Goal: Find specific page/section: Find specific page/section

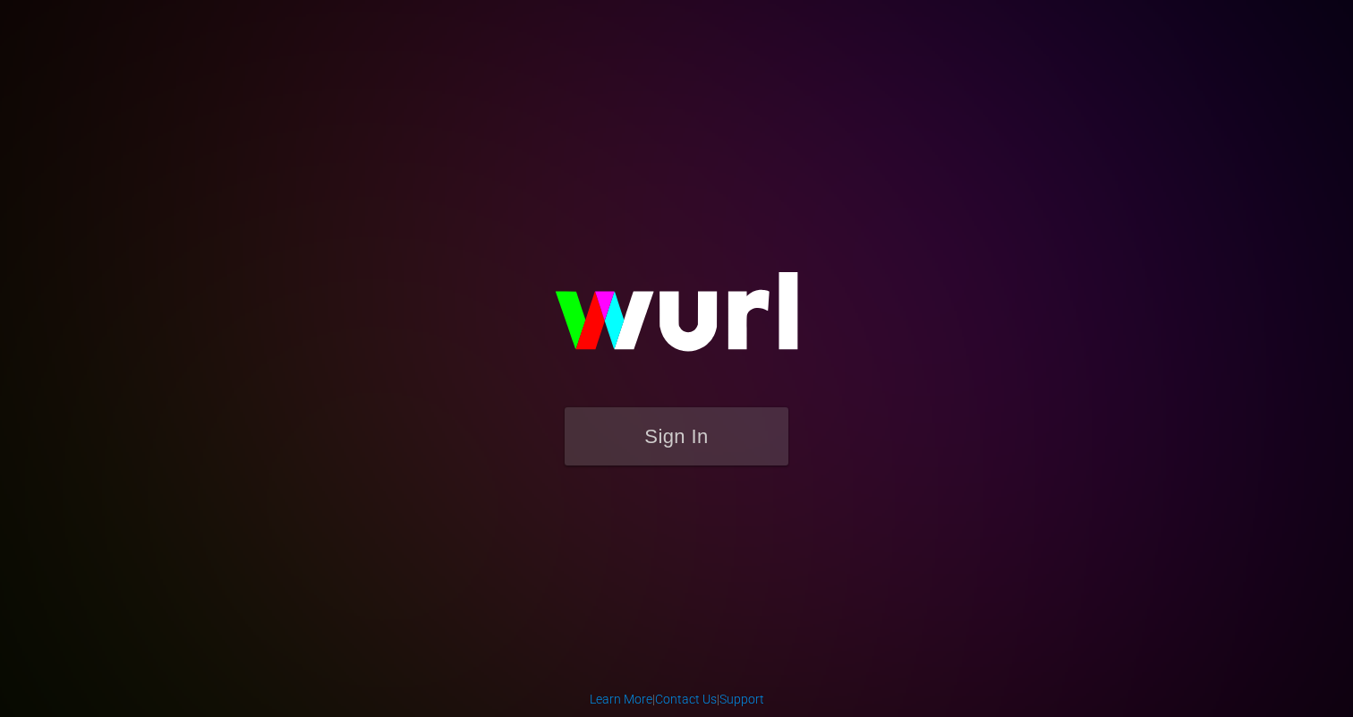
click at [655, 497] on div "Sign In" at bounding box center [677, 358] width 412 height 285
click at [649, 466] on form "Sign In" at bounding box center [676, 445] width 358 height 76
click at [654, 451] on button "Sign In" at bounding box center [676, 436] width 224 height 58
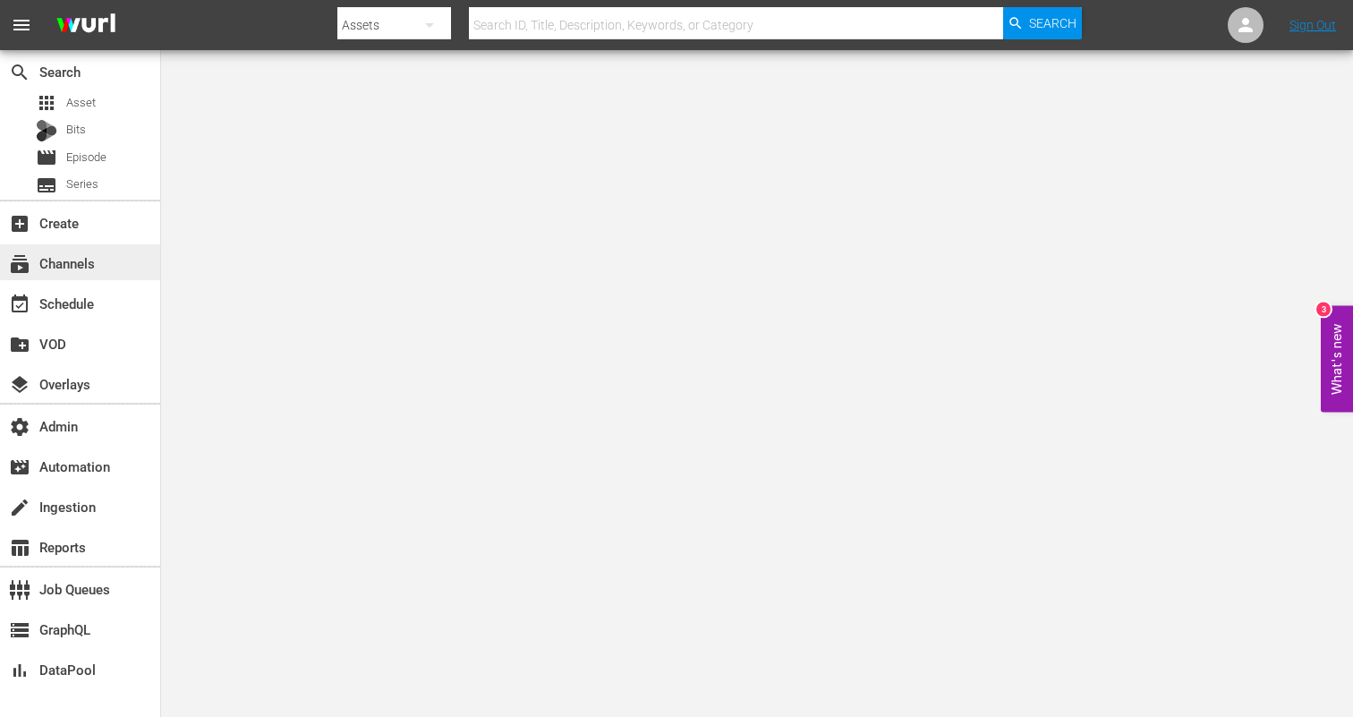
click at [100, 275] on div "subscriptions Channels" at bounding box center [80, 262] width 160 height 36
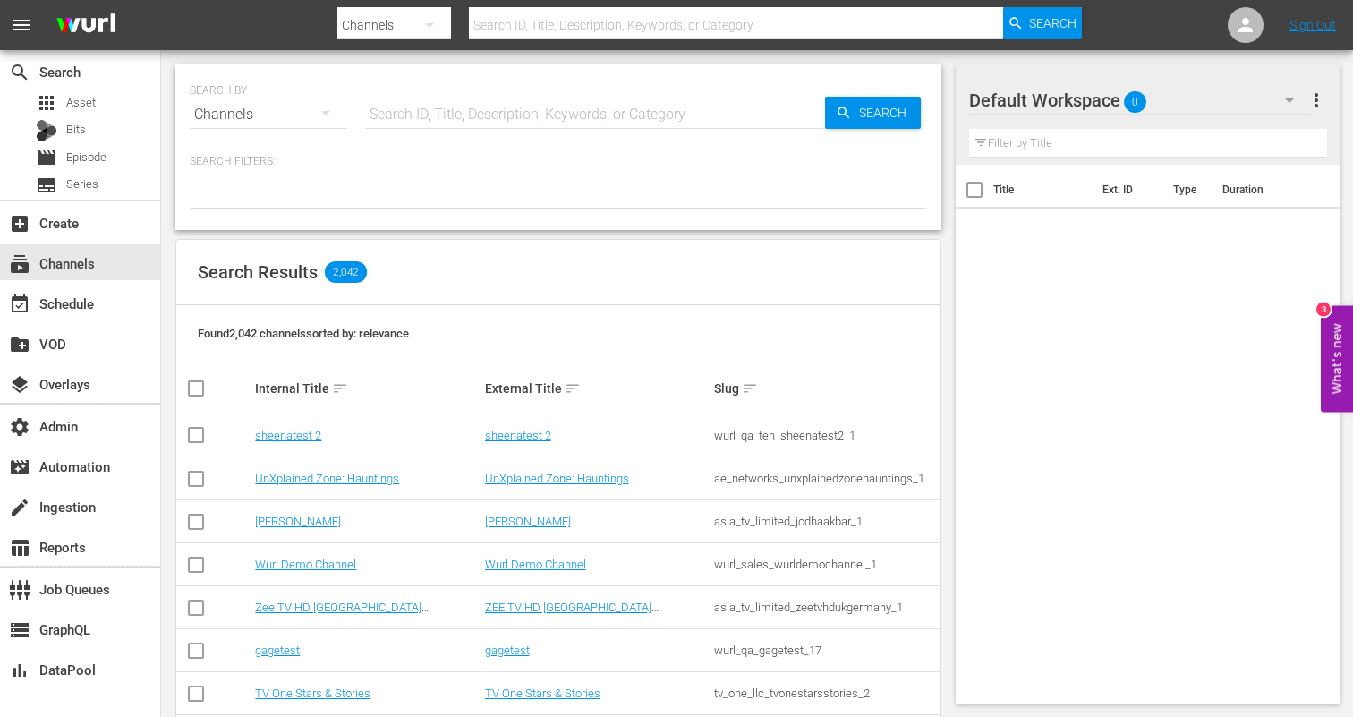
click at [265, 112] on div "Channels" at bounding box center [268, 114] width 157 height 50
click at [469, 94] on div "Channels Series Episodes Bits Assets" at bounding box center [676, 358] width 1353 height 717
click at [467, 108] on div "Channels Series Episodes Bits Assets" at bounding box center [676, 358] width 1353 height 717
click at [457, 102] on input "text" at bounding box center [595, 114] width 460 height 43
type input "ion"
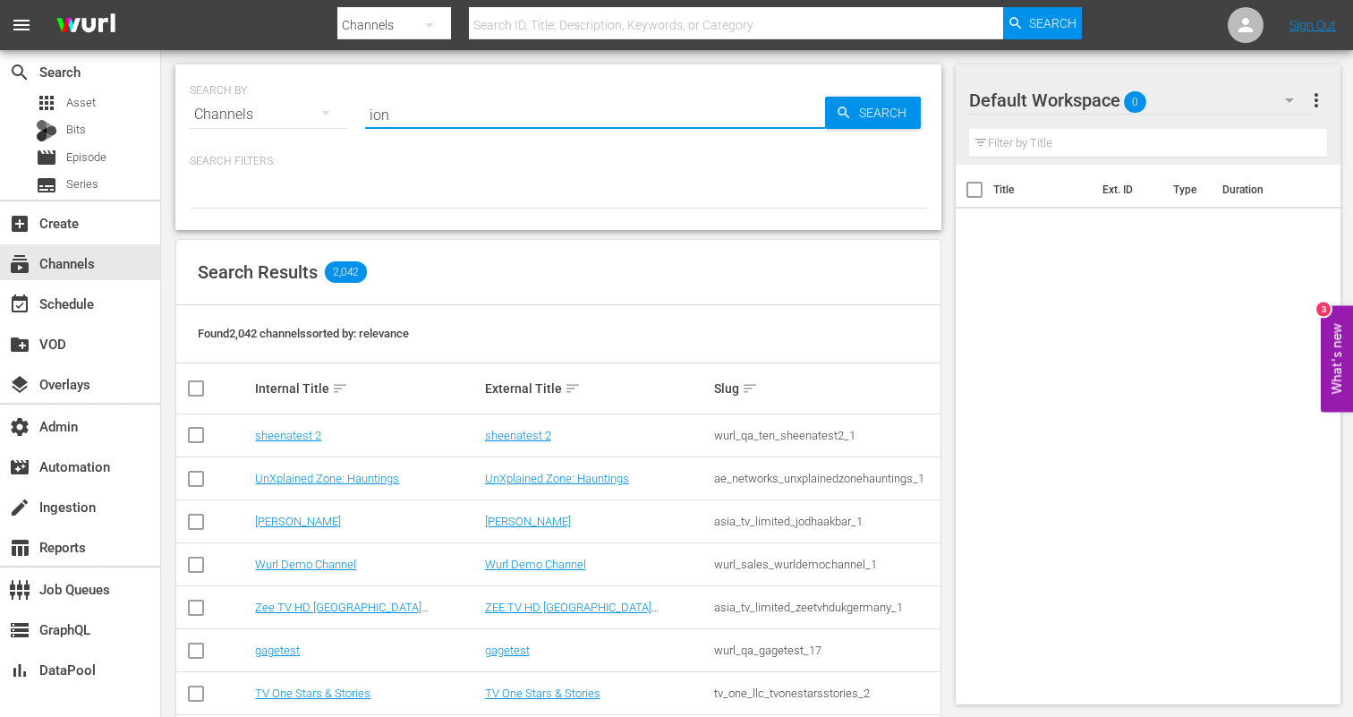
type input "ion"
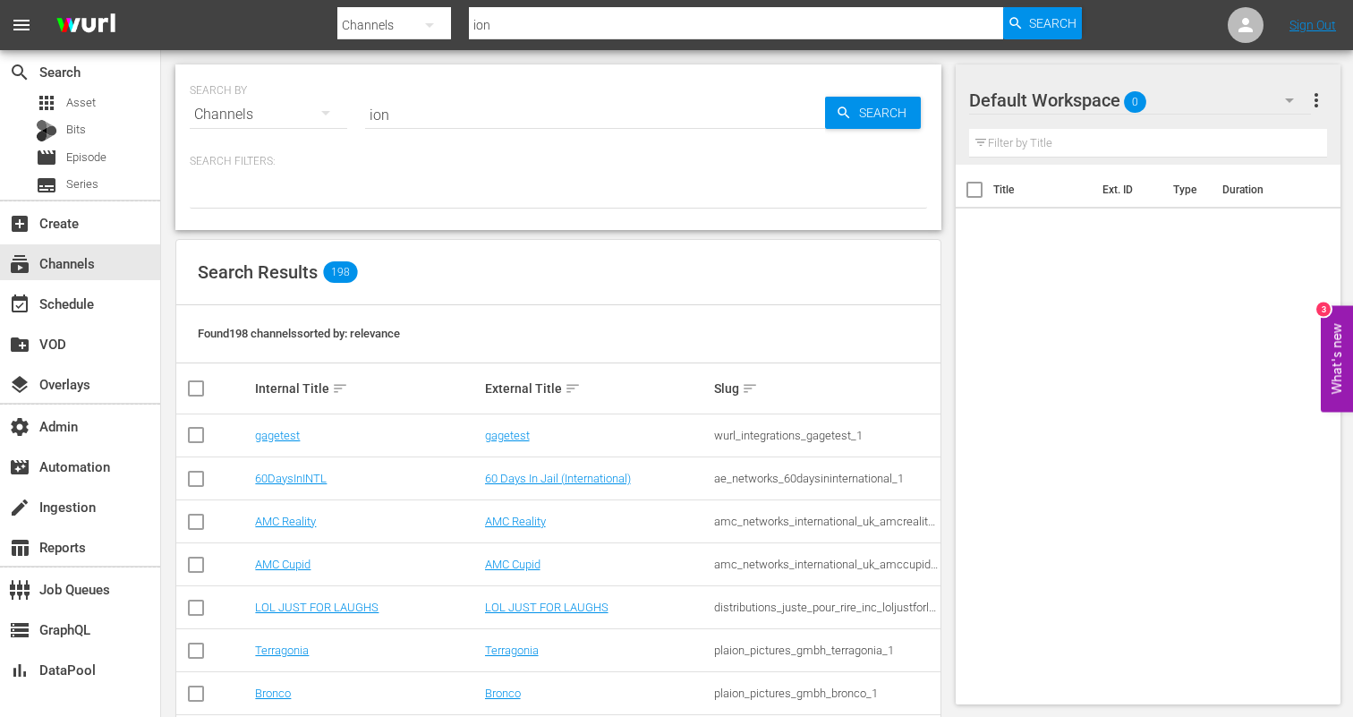
click at [460, 124] on input "ion" at bounding box center [595, 114] width 460 height 43
paste input "scripps_ion_1"
type input "scripps_ion_1"
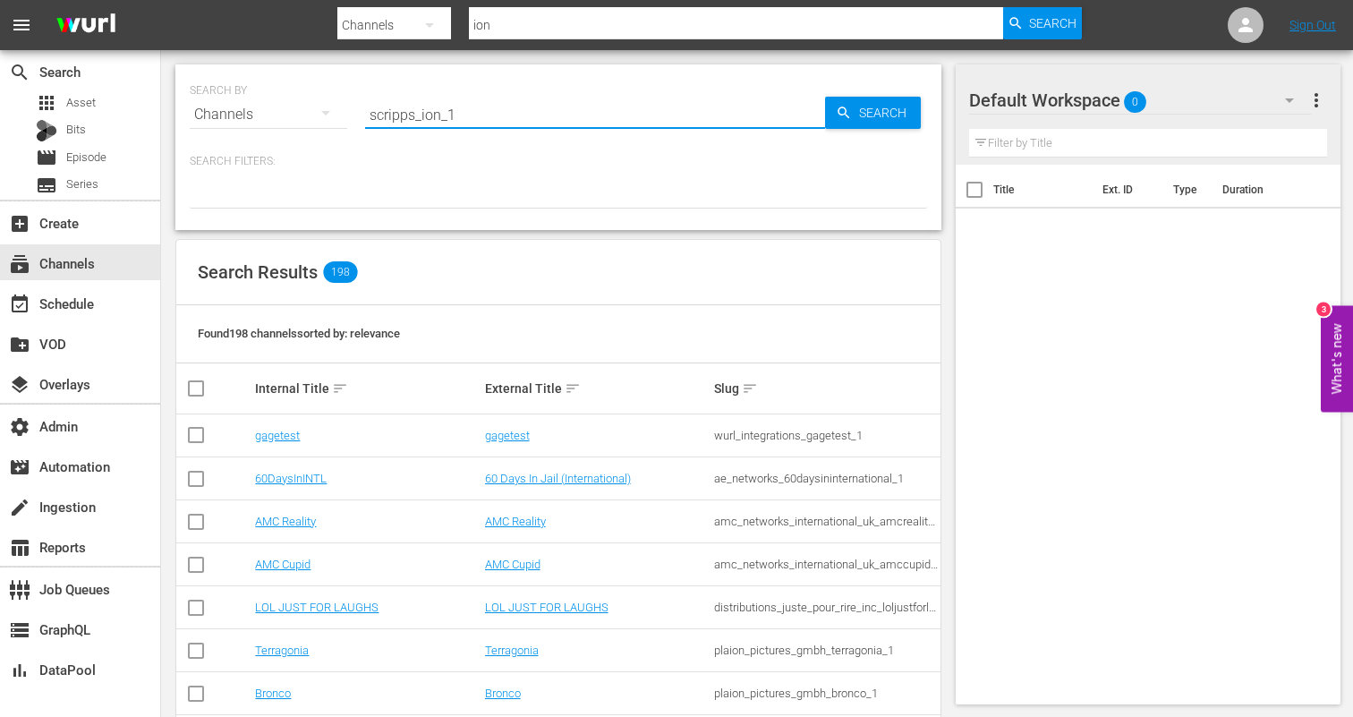
type input "scripps_ion_1"
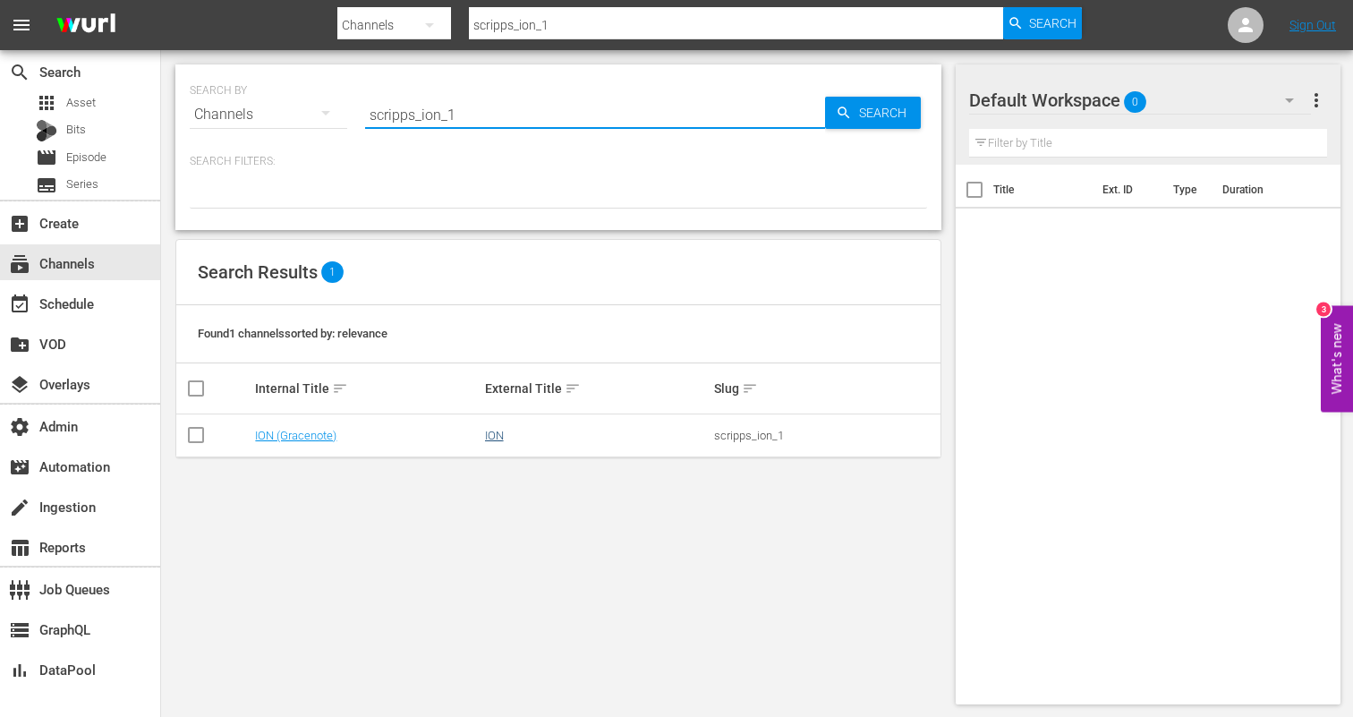
type input "scripps_ion_1"
click at [497, 429] on link "ION" at bounding box center [494, 435] width 19 height 13
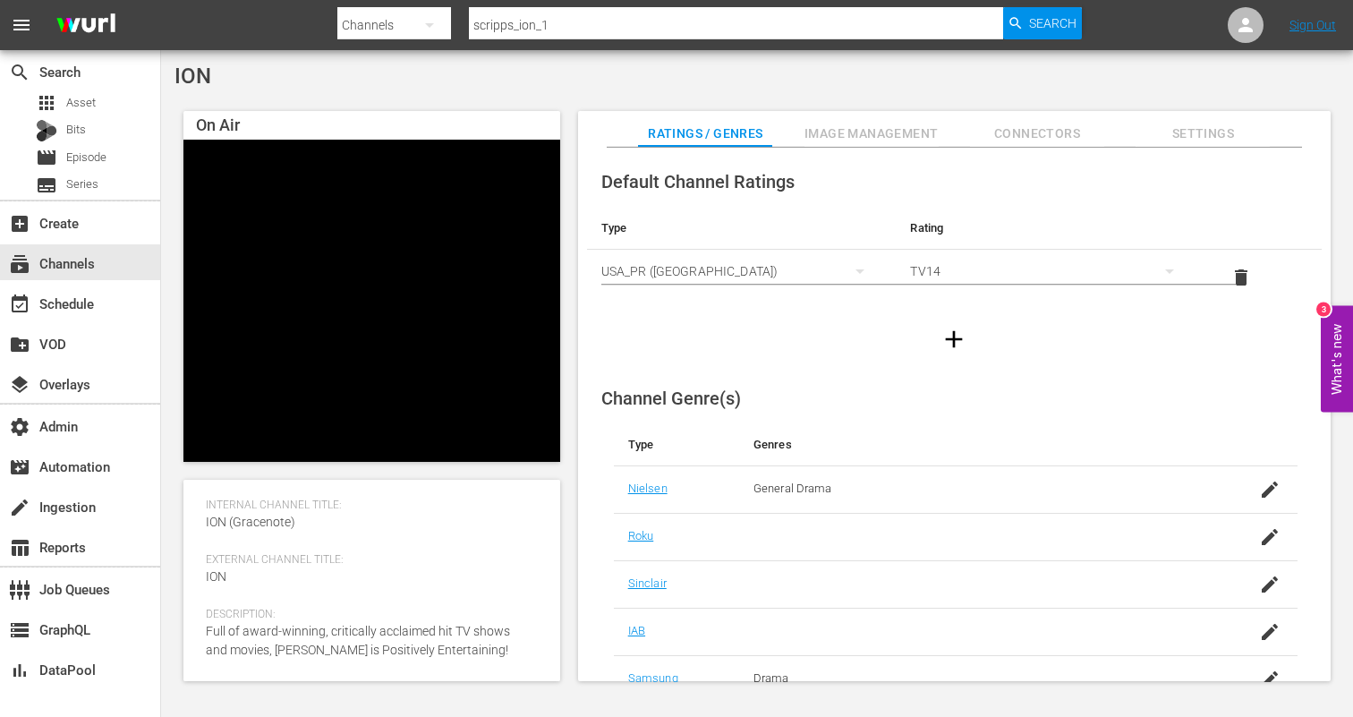
scroll to position [269, 0]
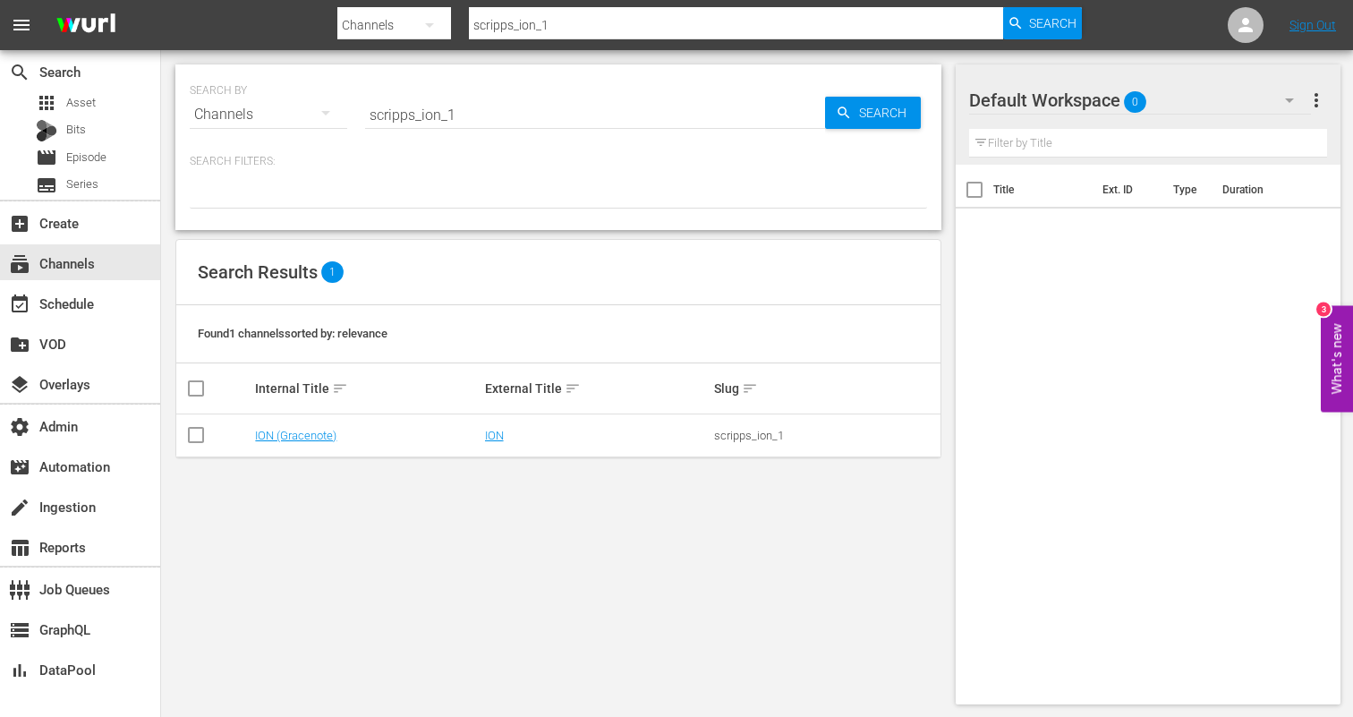
click at [316, 442] on td "ION (Gracenote)" at bounding box center [366, 435] width 229 height 43
click at [315, 437] on link "ION (Gracenote)" at bounding box center [295, 435] width 81 height 13
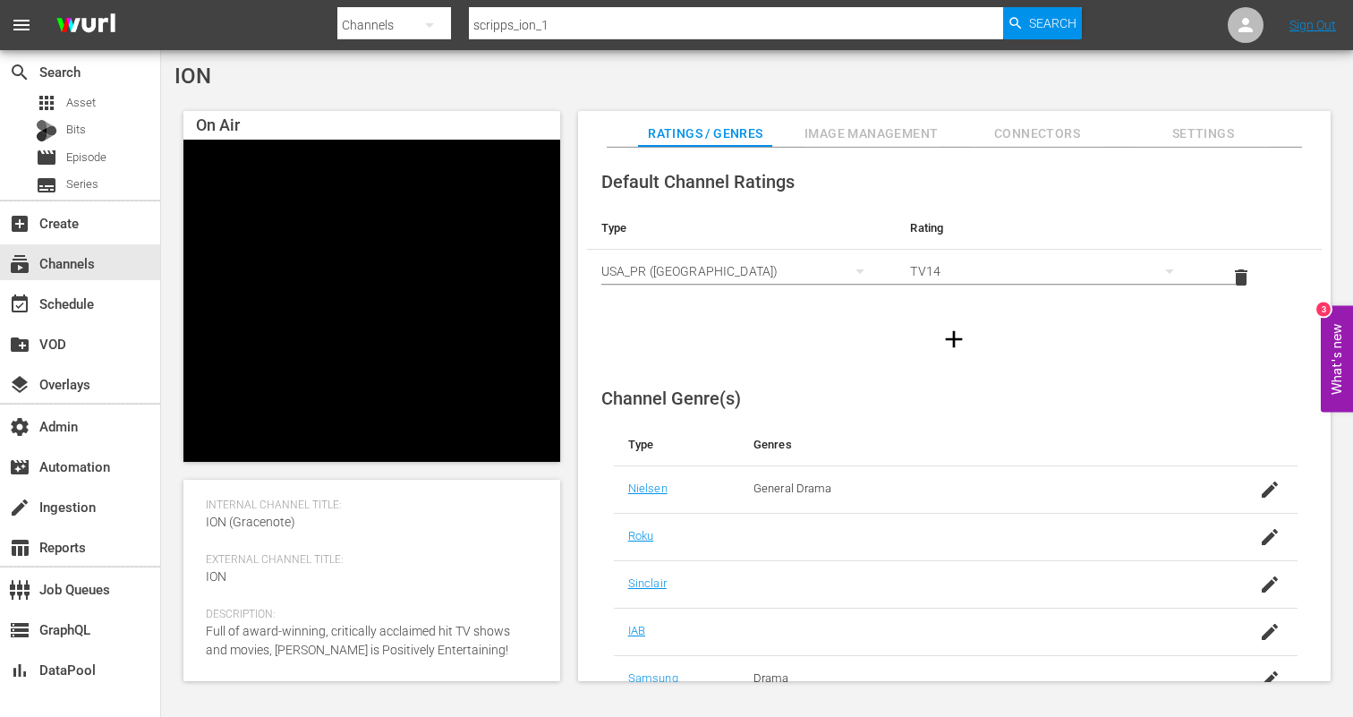
scroll to position [283, 0]
click at [858, 130] on span "Image Management" at bounding box center [871, 134] width 134 height 22
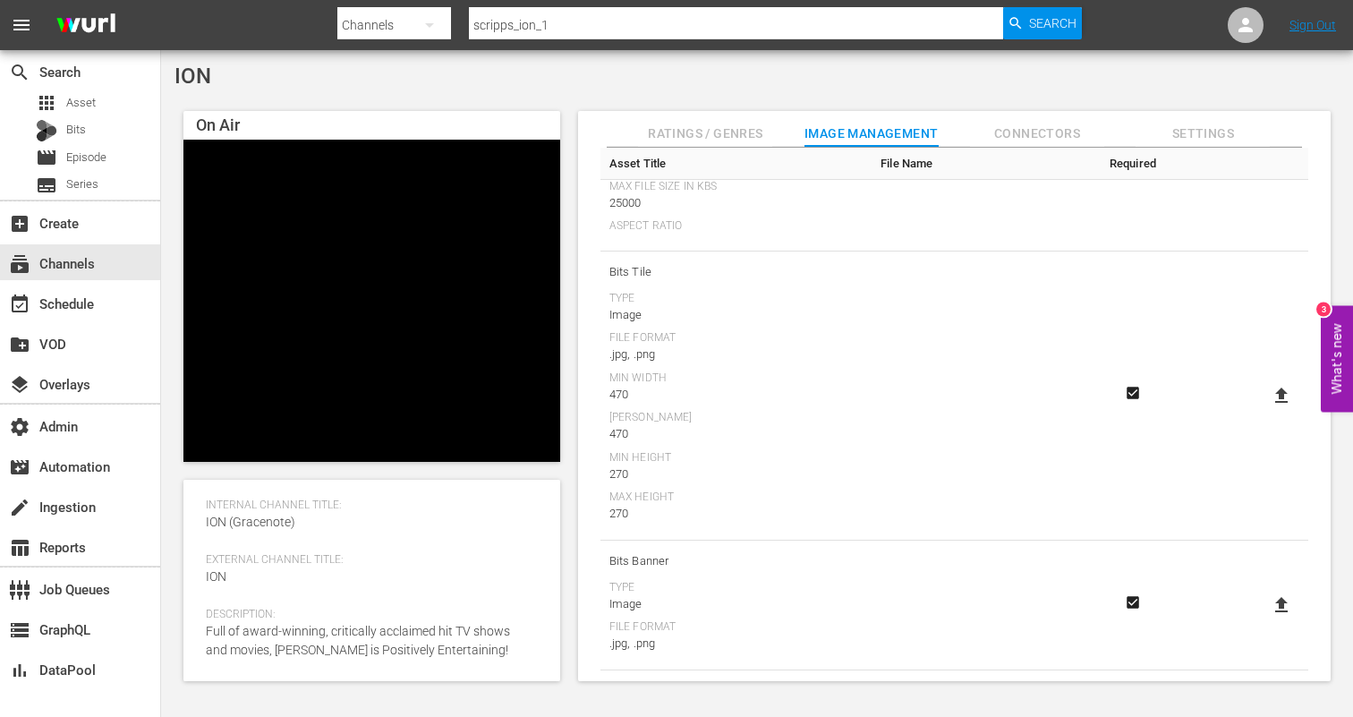
scroll to position [530, 0]
click at [1009, 135] on span "Connectors" at bounding box center [1037, 134] width 134 height 22
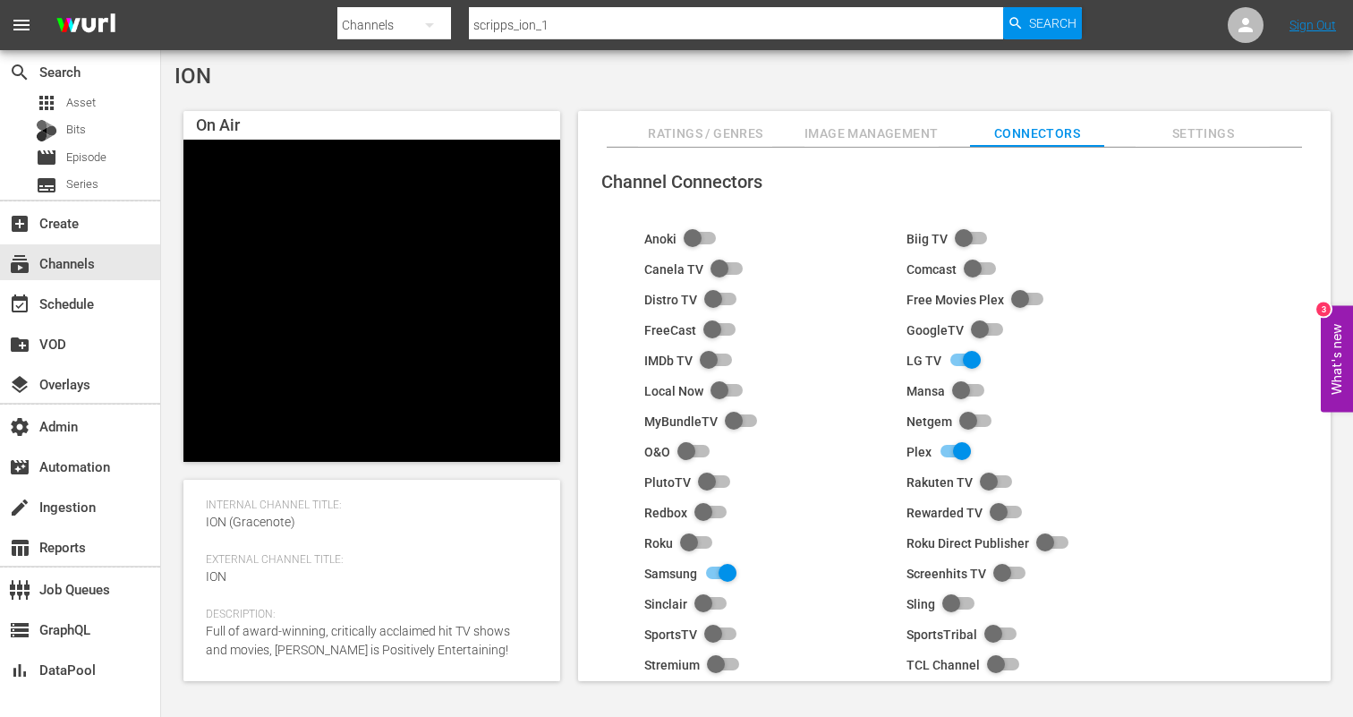
click at [1179, 129] on span "Settings" at bounding box center [1202, 134] width 134 height 22
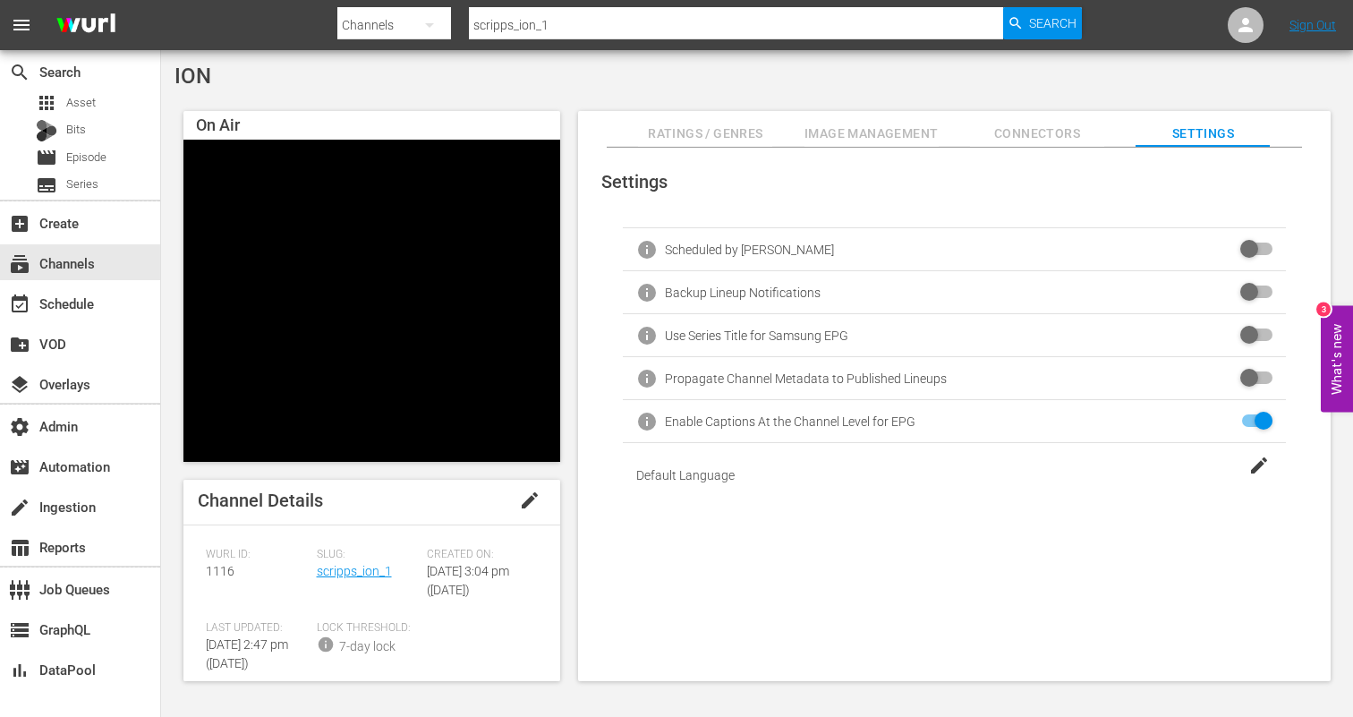
scroll to position [0, 0]
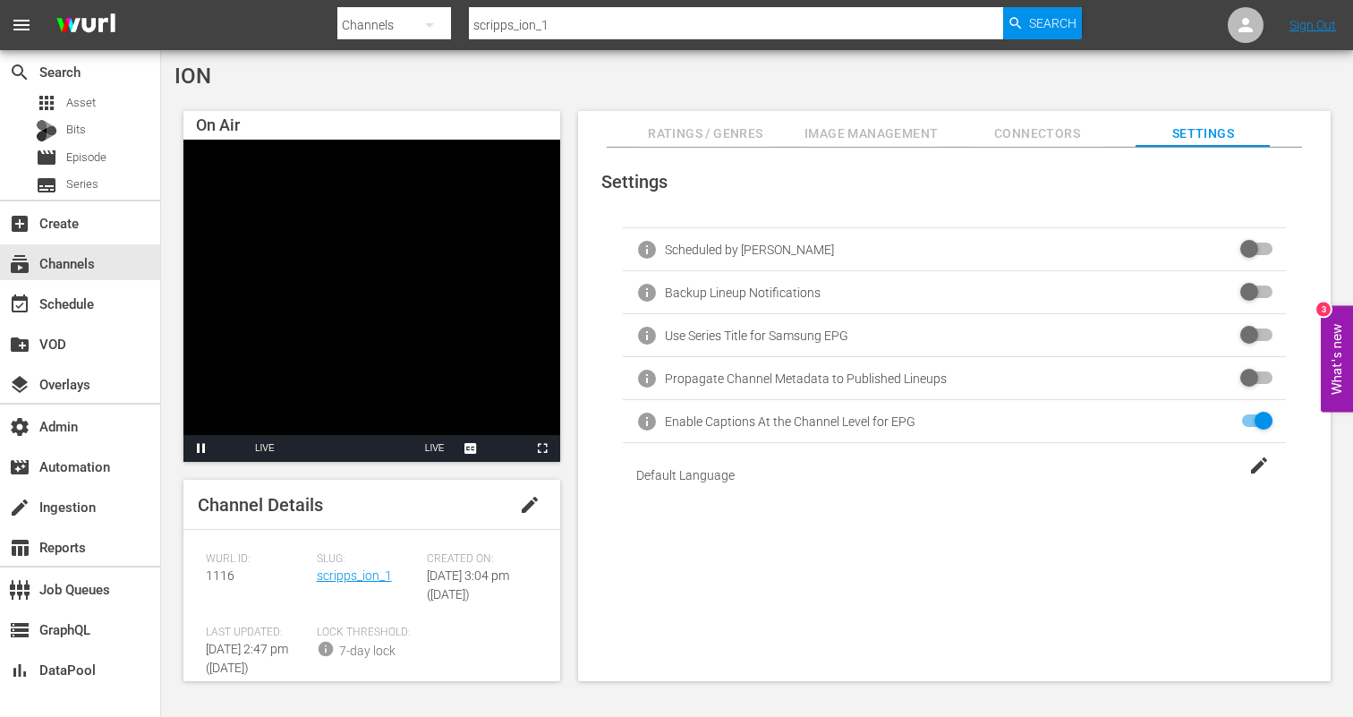
click at [688, 138] on span "Ratings / Genres" at bounding box center [705, 134] width 134 height 22
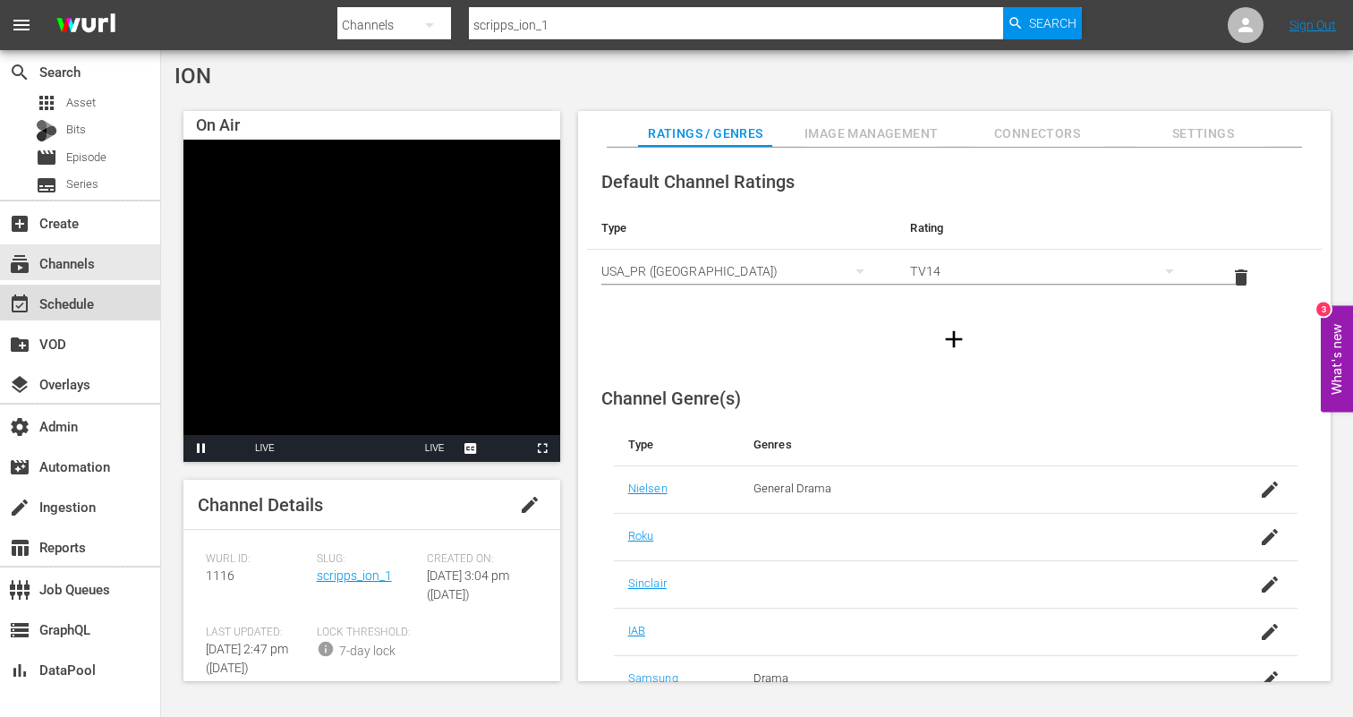
click at [69, 294] on div "event_available Schedule" at bounding box center [50, 301] width 100 height 16
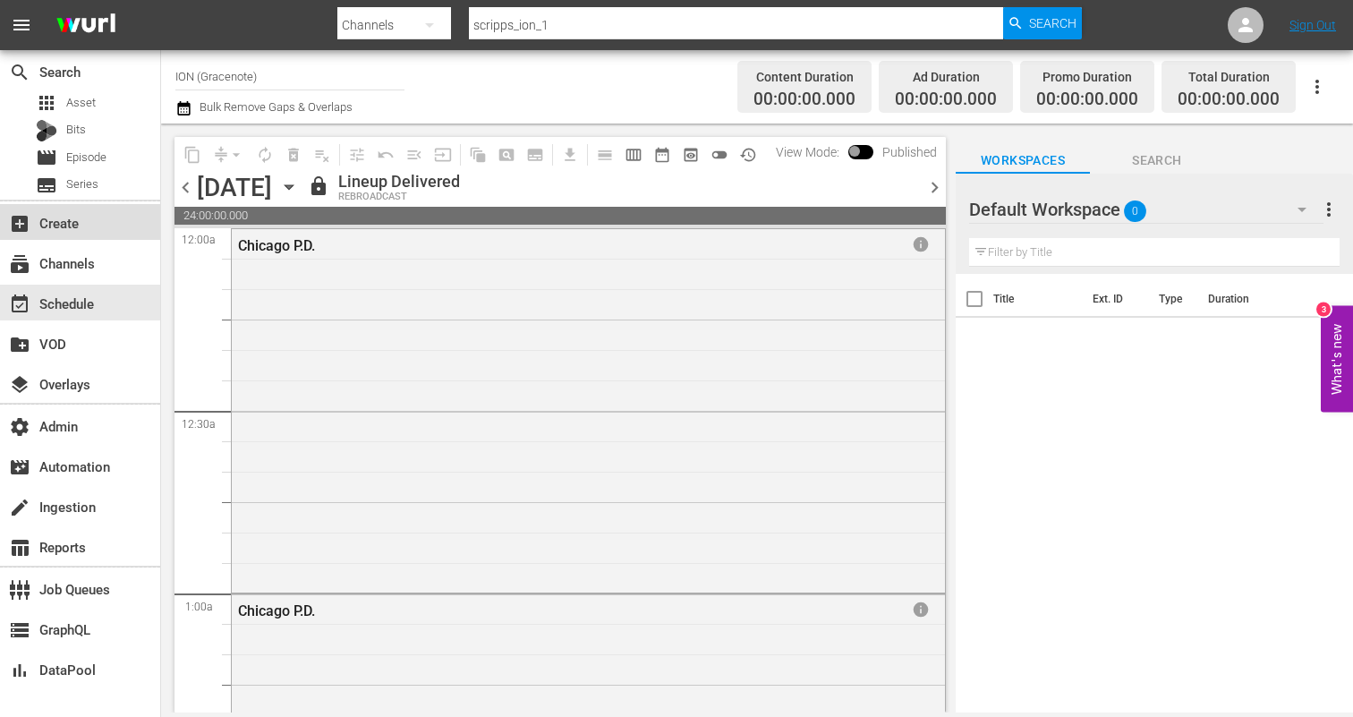
click at [77, 228] on div "add_box Create" at bounding box center [50, 220] width 100 height 16
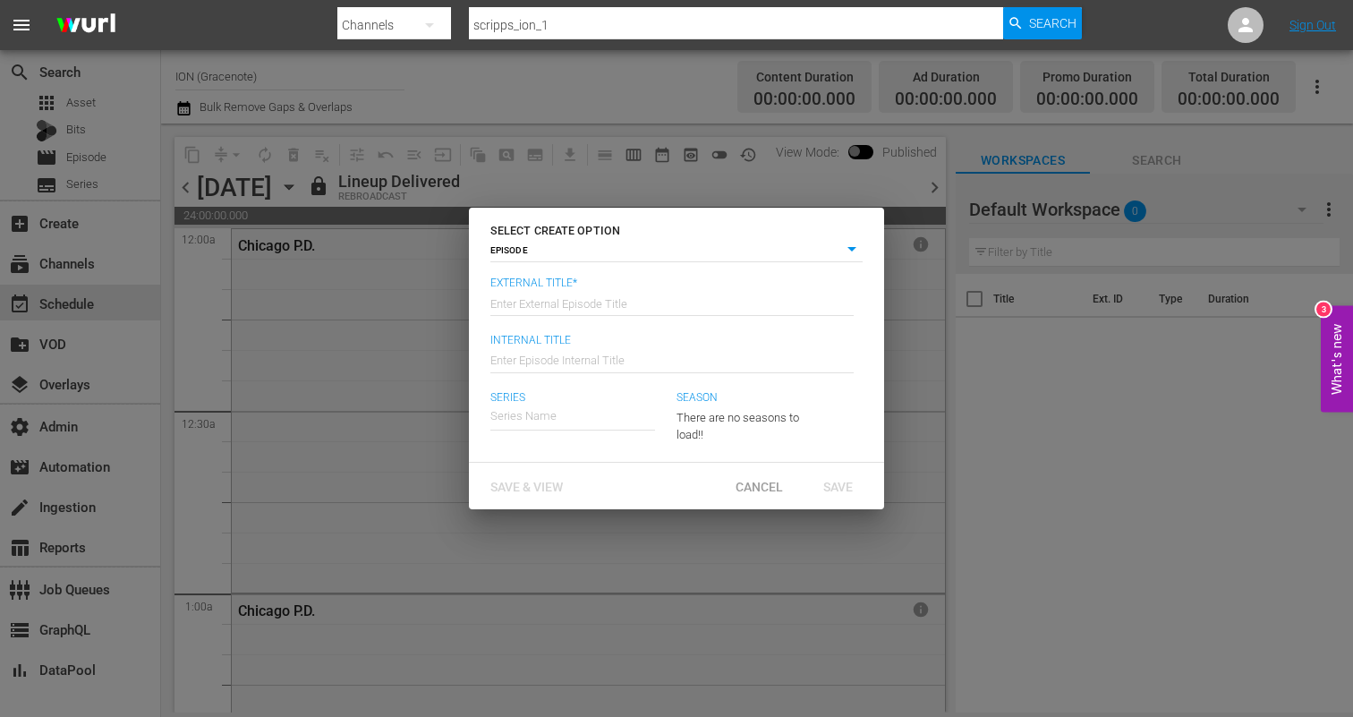
click at [751, 468] on div "Save & View Cancel Save" at bounding box center [676, 486] width 415 height 47
click at [751, 486] on span "Cancel" at bounding box center [759, 487] width 76 height 14
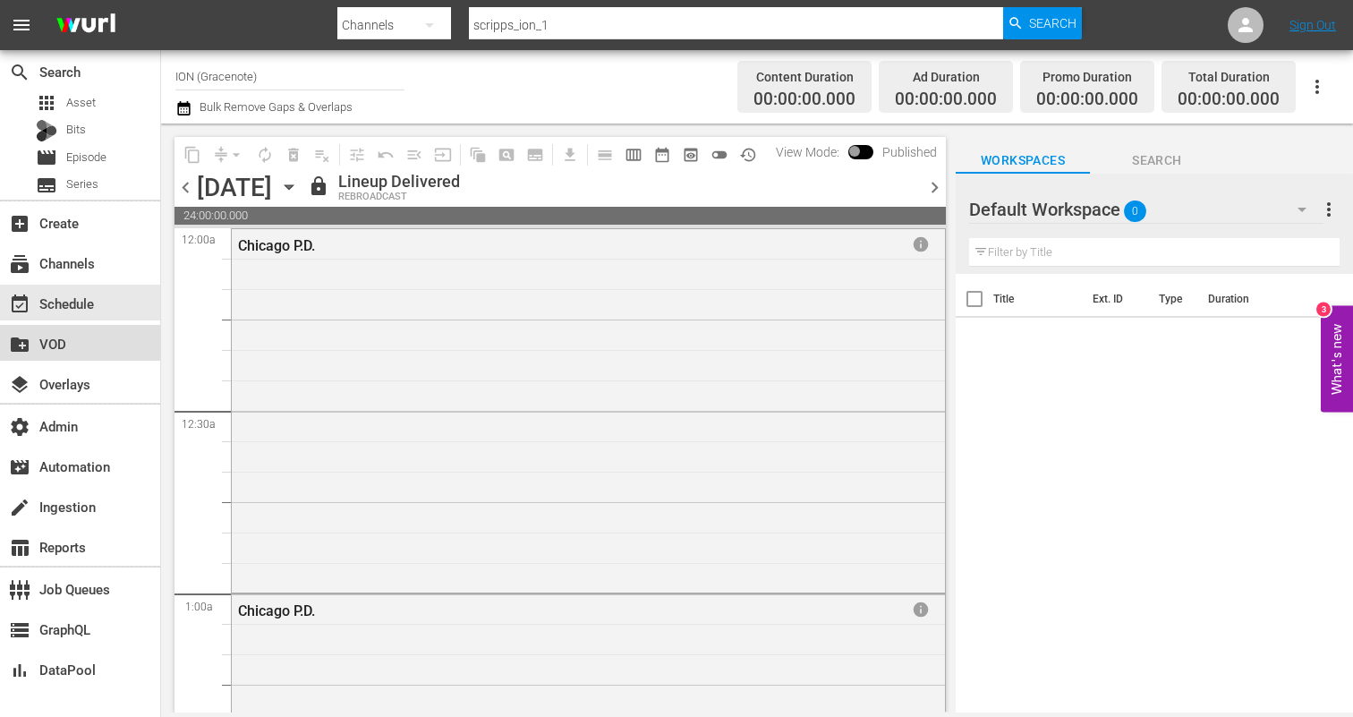
click at [111, 331] on div "create_new_folder VOD" at bounding box center [80, 343] width 160 height 36
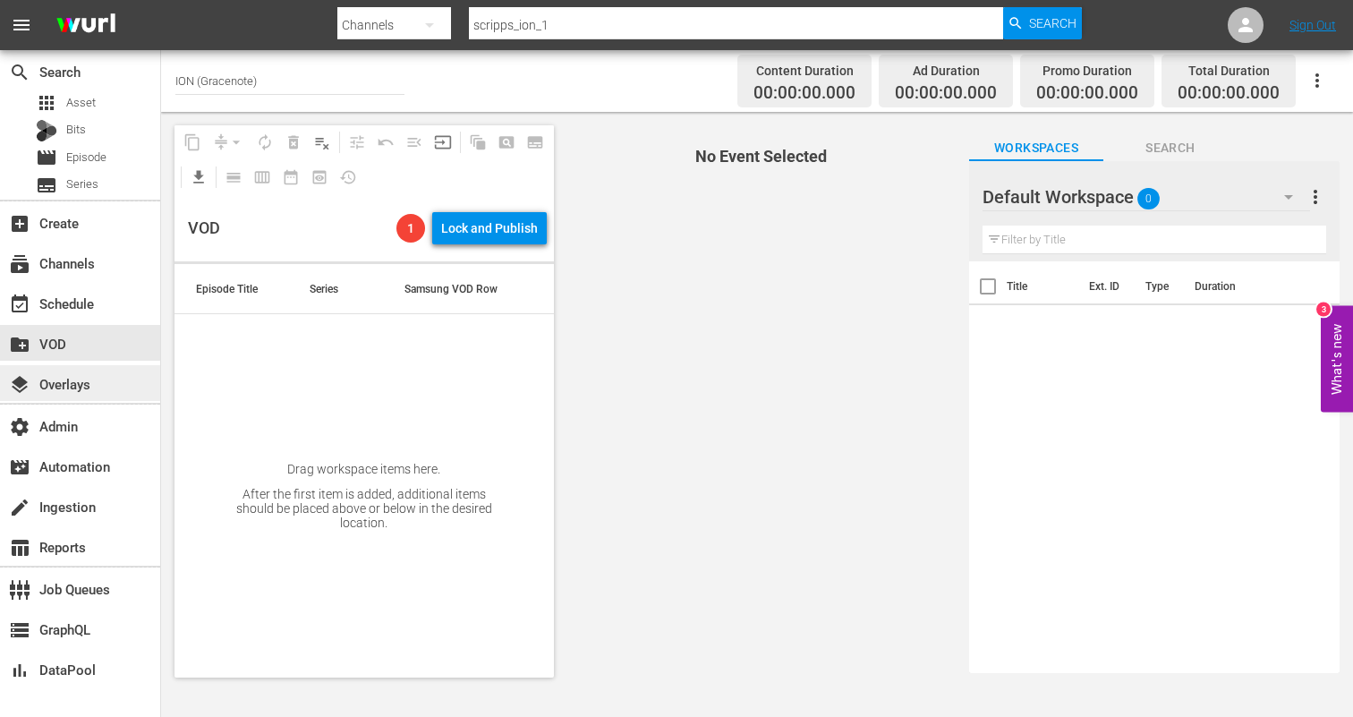
click at [98, 379] on div "layers Overlays" at bounding box center [50, 381] width 100 height 16
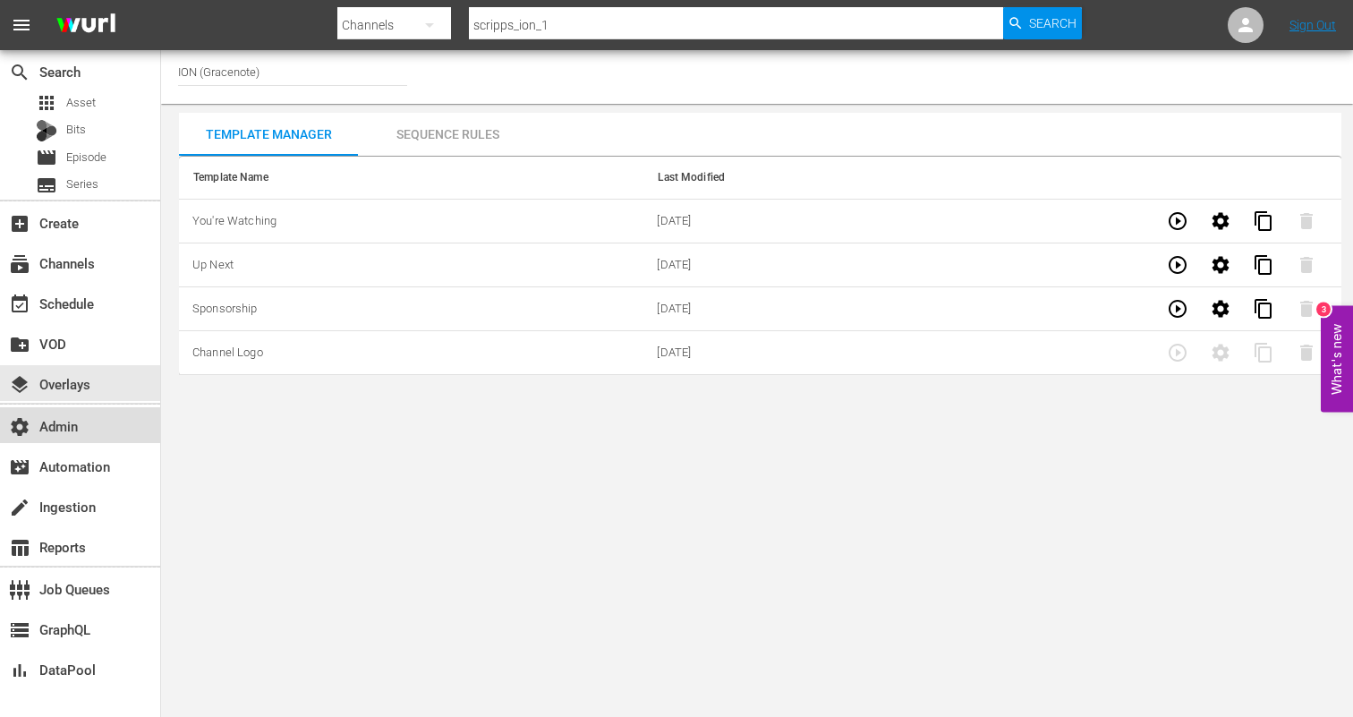
click at [88, 418] on div "settings Admin" at bounding box center [50, 423] width 100 height 16
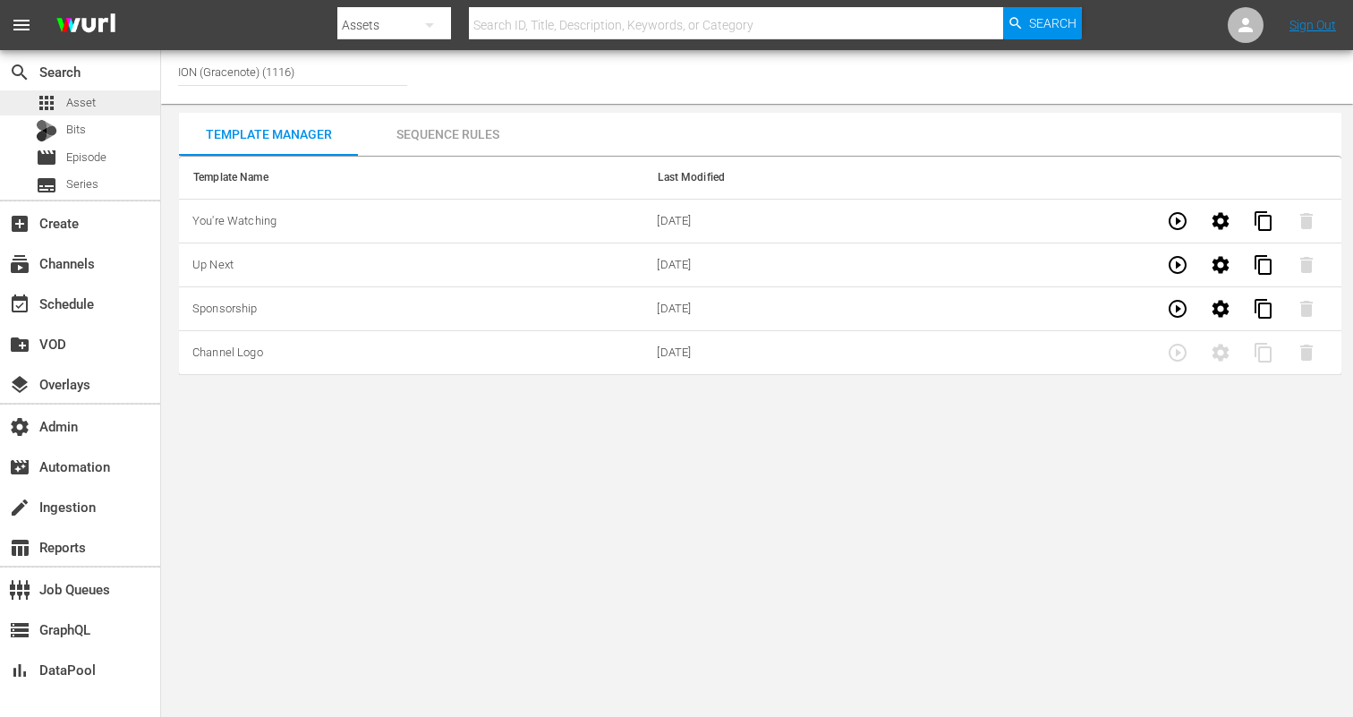
click at [116, 109] on div "apps Asset" at bounding box center [80, 102] width 160 height 25
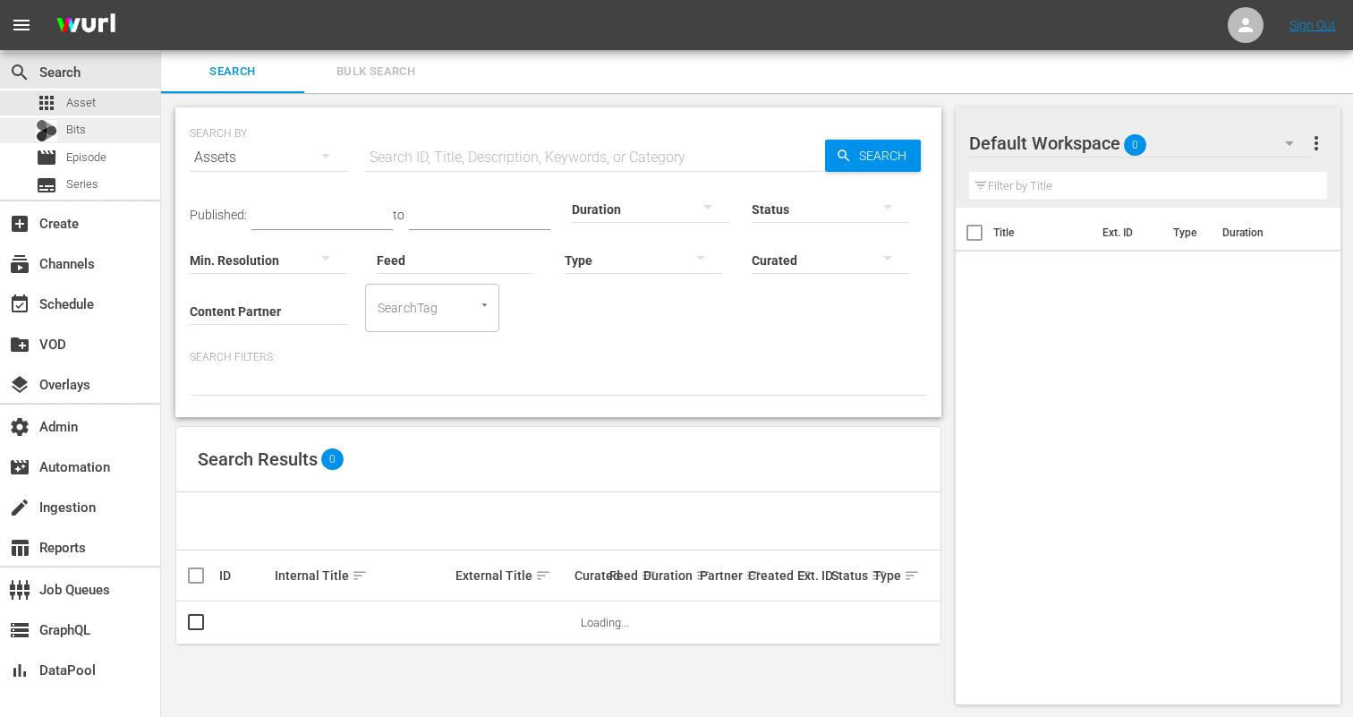
click at [112, 133] on div "Bits" at bounding box center [80, 130] width 160 height 25
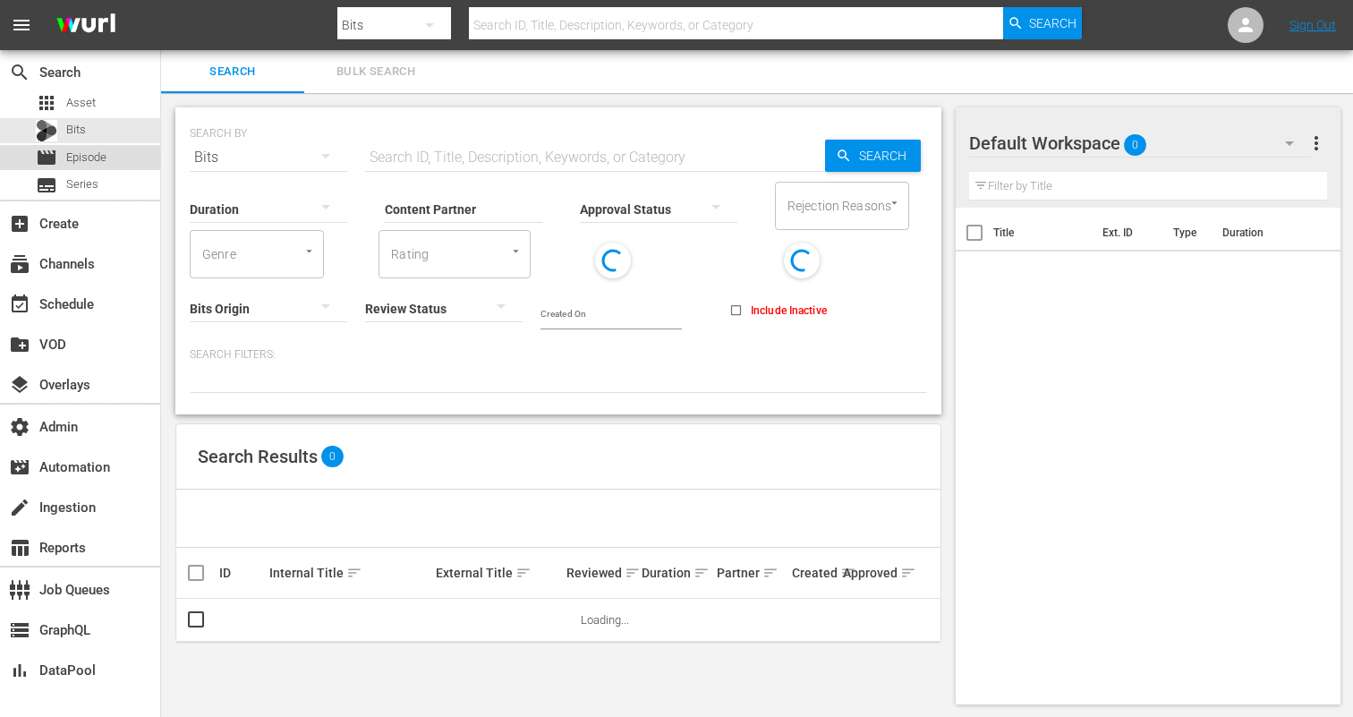
click at [106, 157] on span "Episode" at bounding box center [86, 158] width 40 height 18
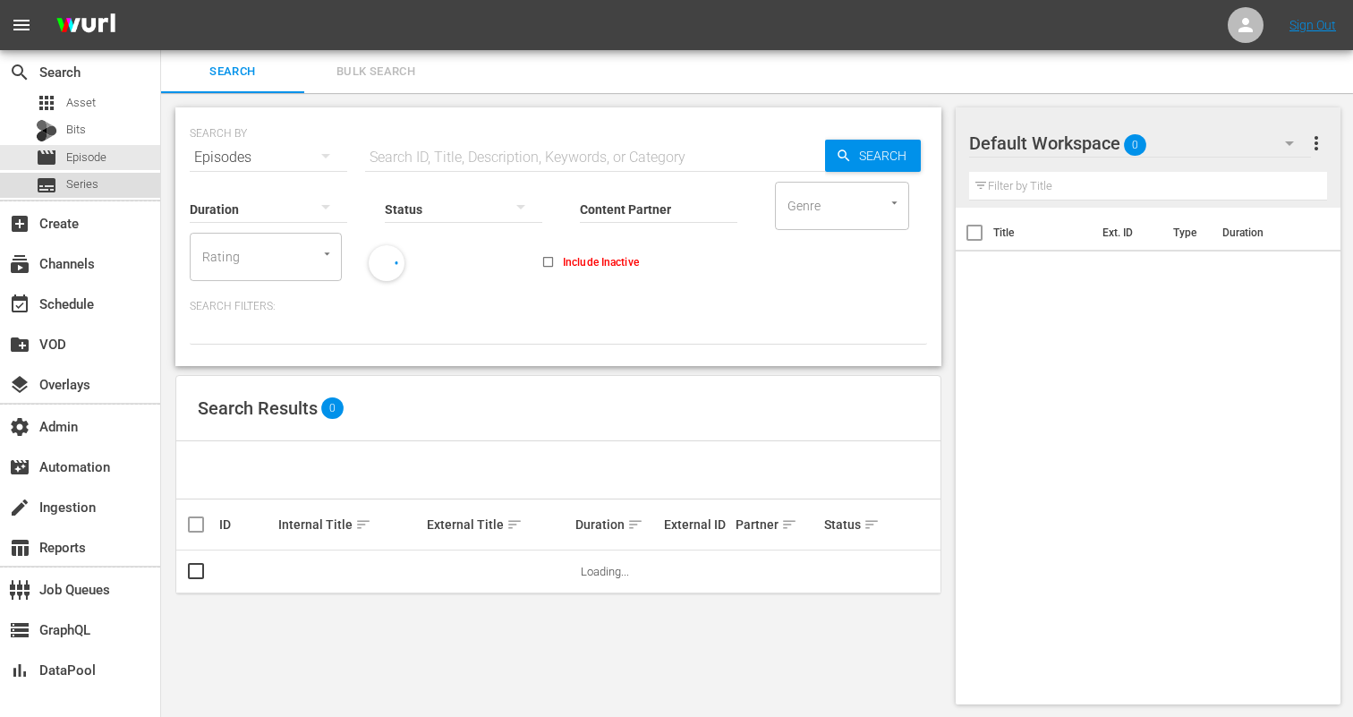
click at [97, 186] on span "Series" at bounding box center [82, 184] width 32 height 18
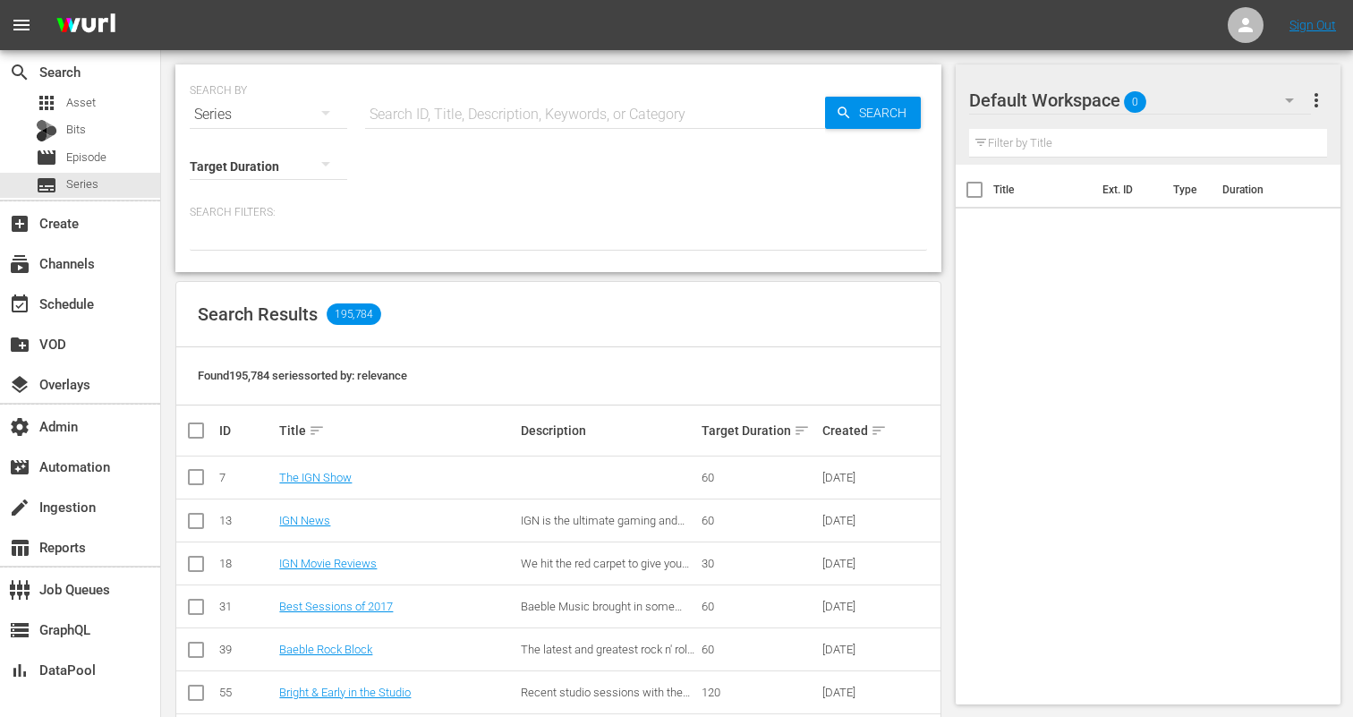
click at [453, 100] on input "text" at bounding box center [595, 114] width 460 height 43
click at [272, 106] on div "Series" at bounding box center [268, 114] width 157 height 50
click at [262, 164] on div "Channels" at bounding box center [247, 177] width 72 height 29
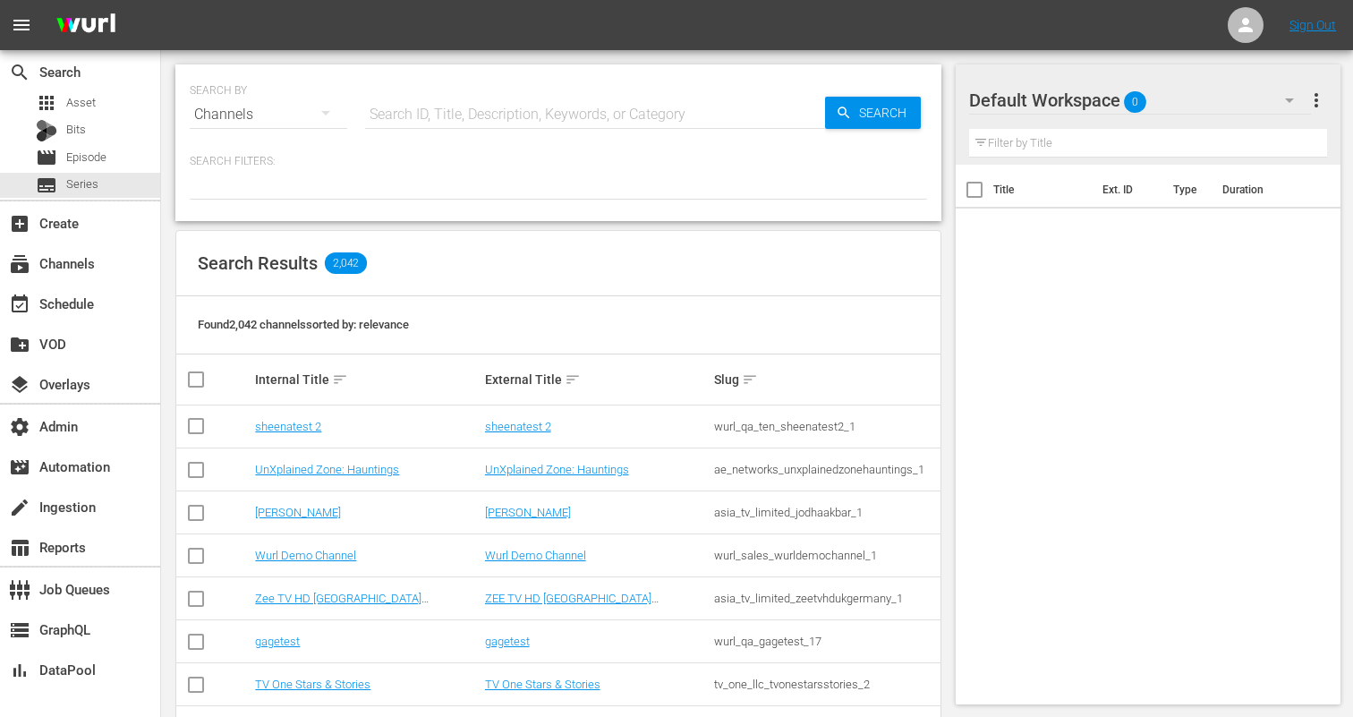
click at [424, 125] on input "text" at bounding box center [595, 114] width 460 height 43
paste input "I’m currently watching Ion LG on web, and a break just finished. I can see my a…"
type input "I’m currently watching Ion LG on web, and a break just finished. I can see my a…"
paste input "cinedigm_entertainment_corp_bobrossdiefreudeammalen_1"
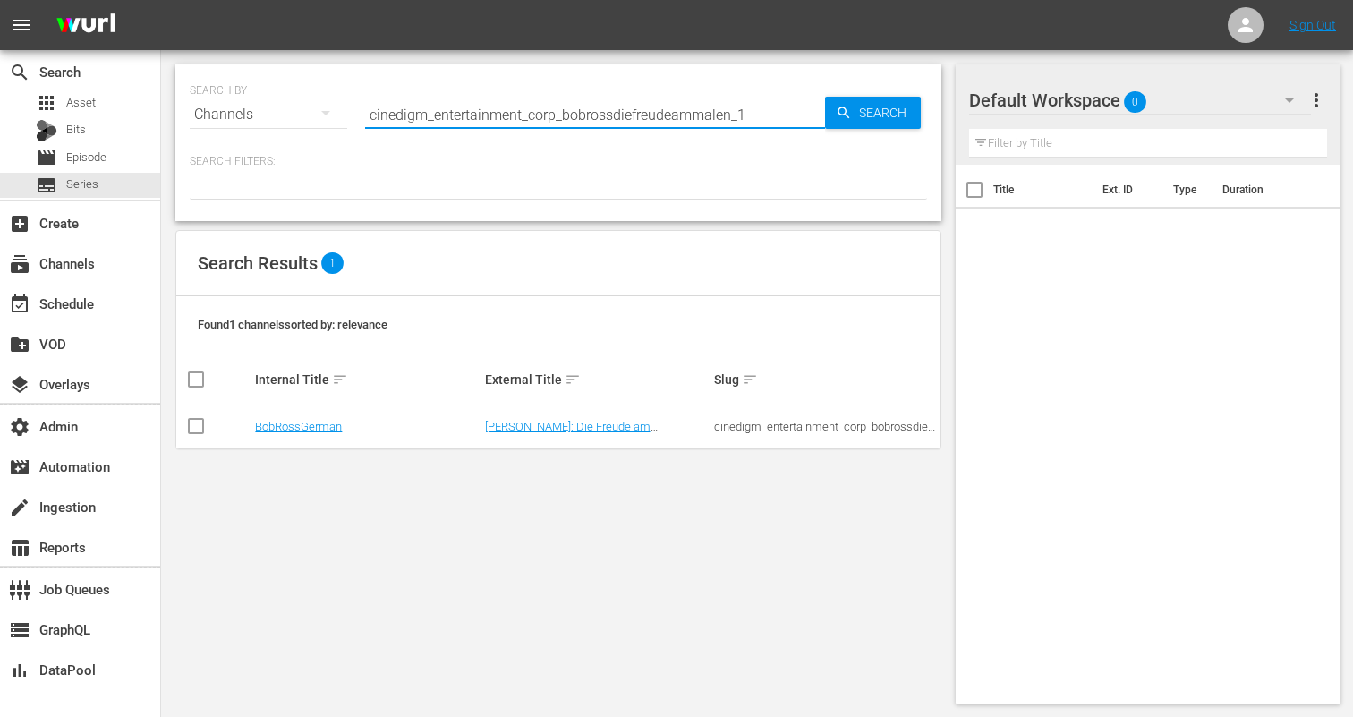
paste input "scripps_io"
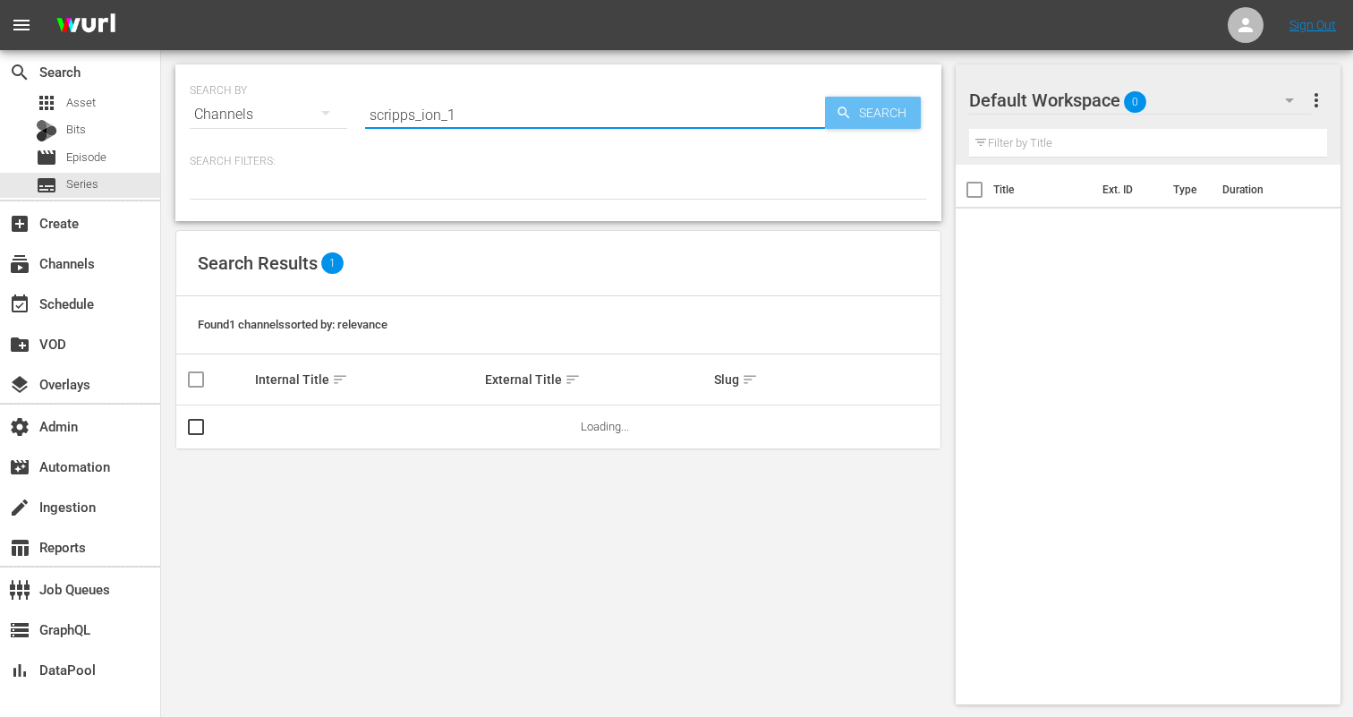
type input "scripps_ion_1"
click at [889, 112] on span "Search" at bounding box center [886, 113] width 69 height 32
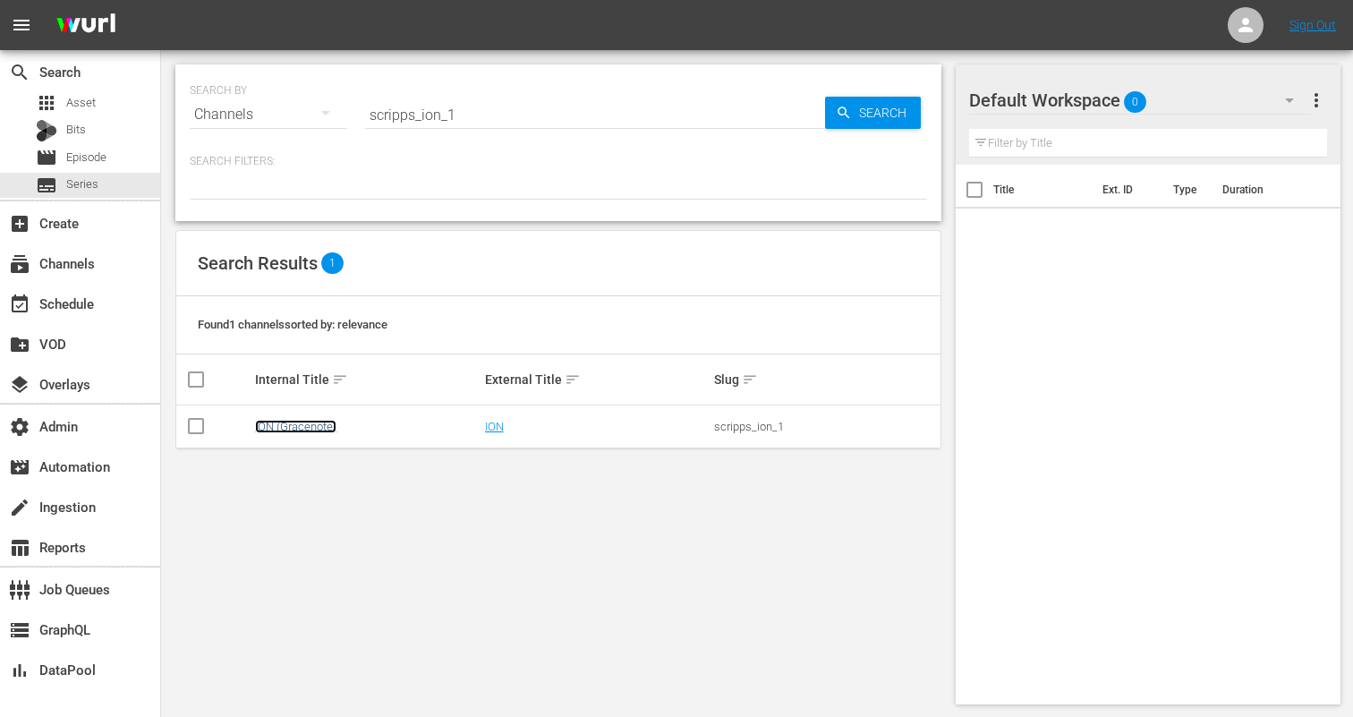
click at [279, 429] on link "ION (Gracenote)" at bounding box center [295, 426] width 81 height 13
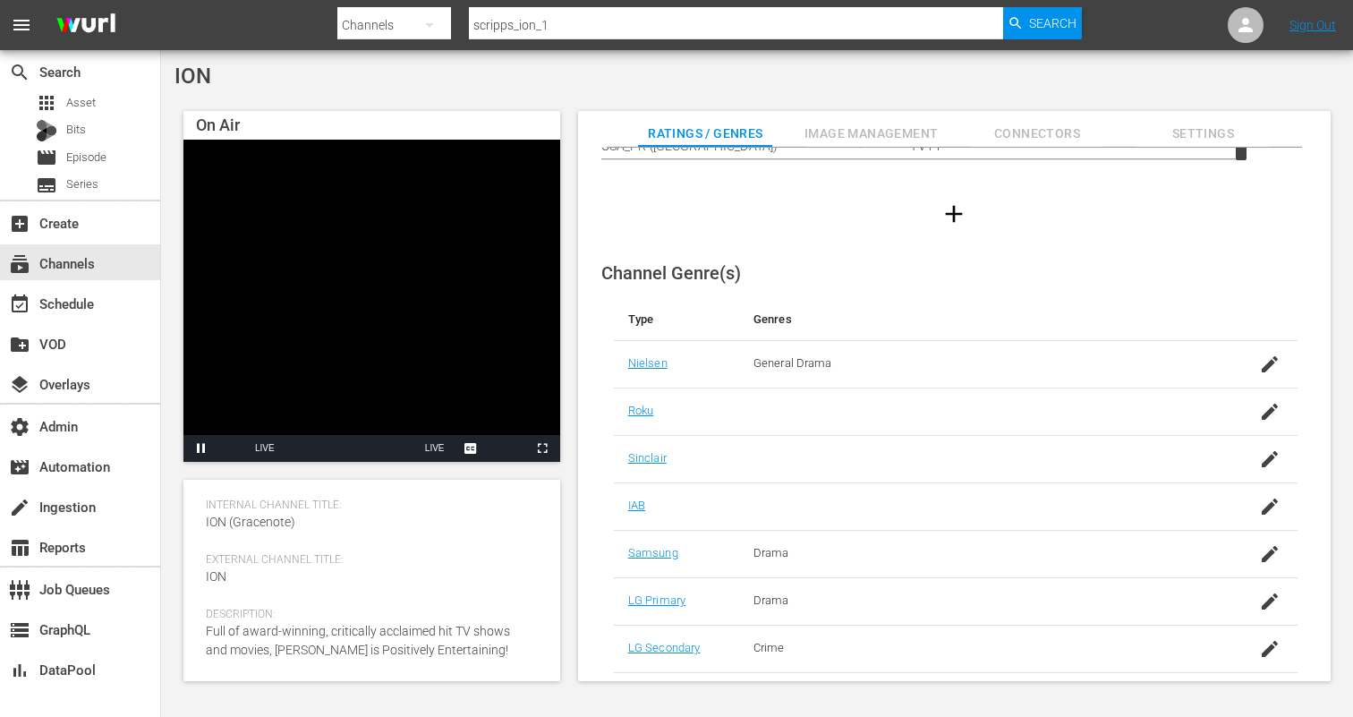
scroll to position [219, 0]
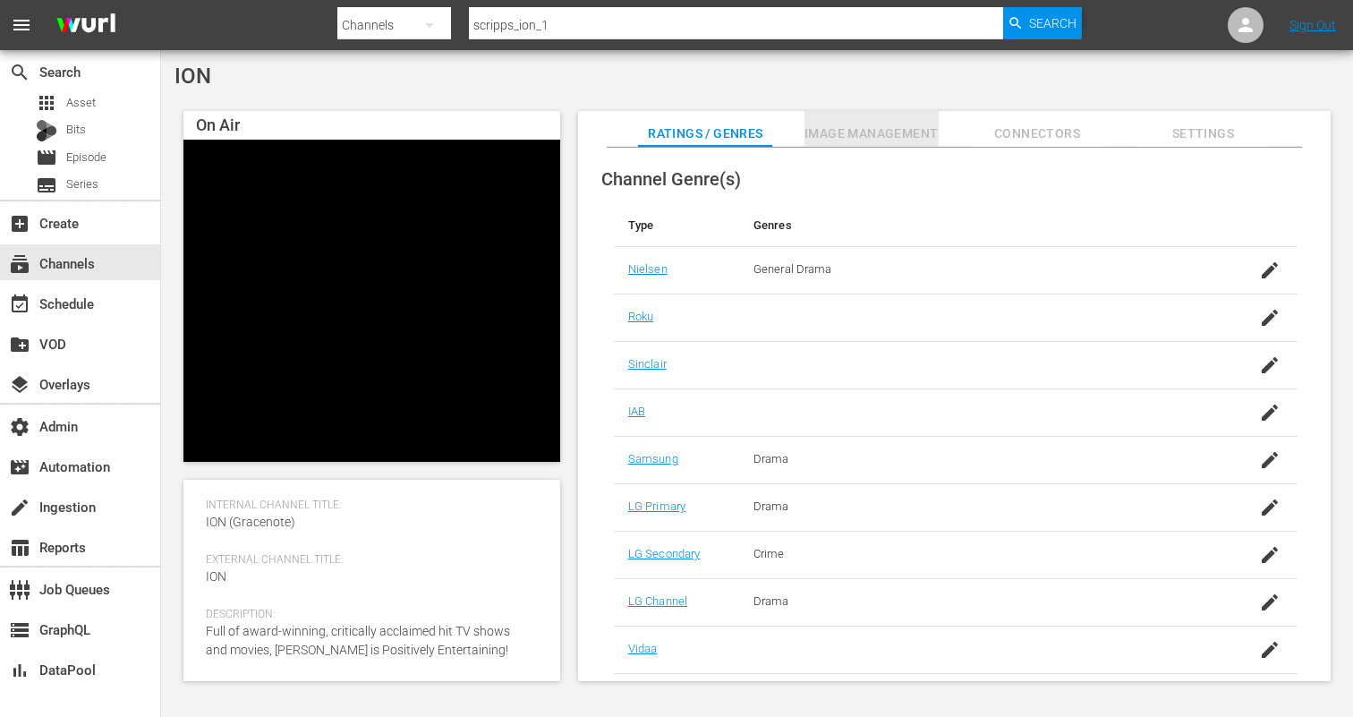
click at [876, 143] on span "Image Management" at bounding box center [871, 134] width 134 height 22
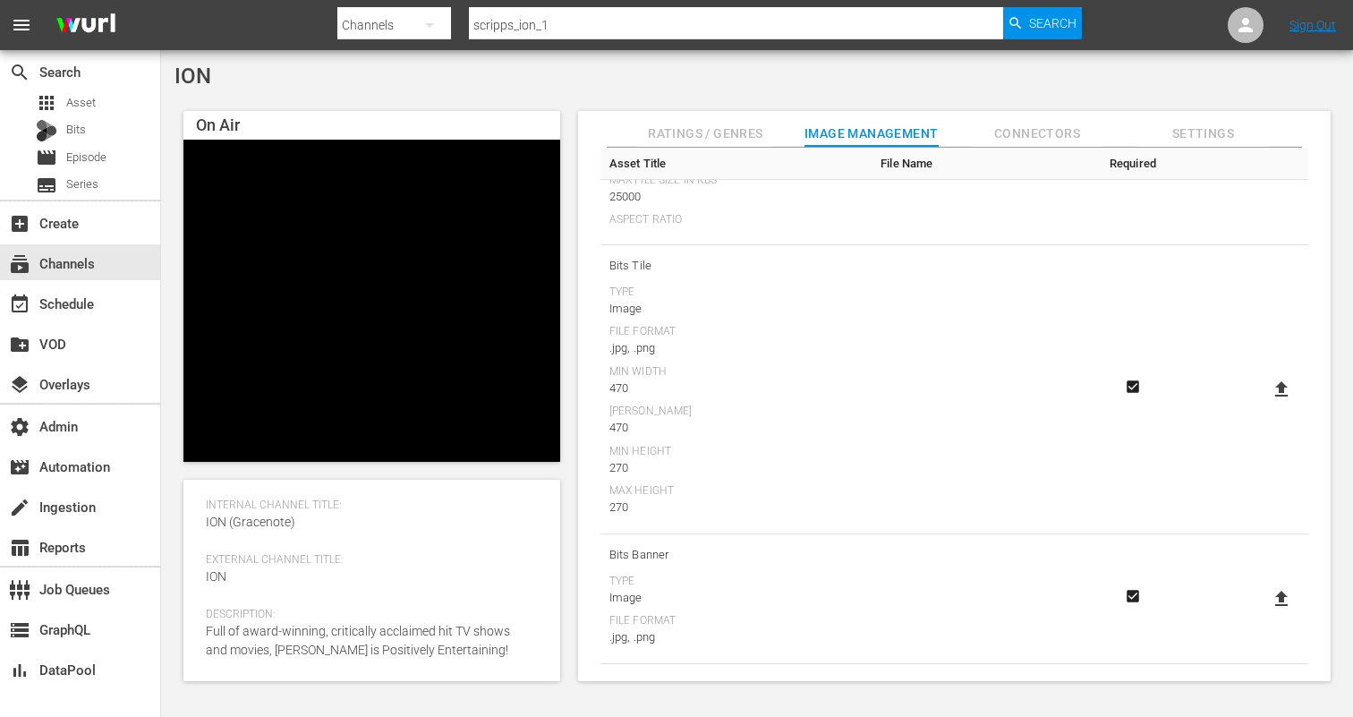
scroll to position [530, 0]
click at [1021, 136] on span "Connectors" at bounding box center [1037, 134] width 134 height 22
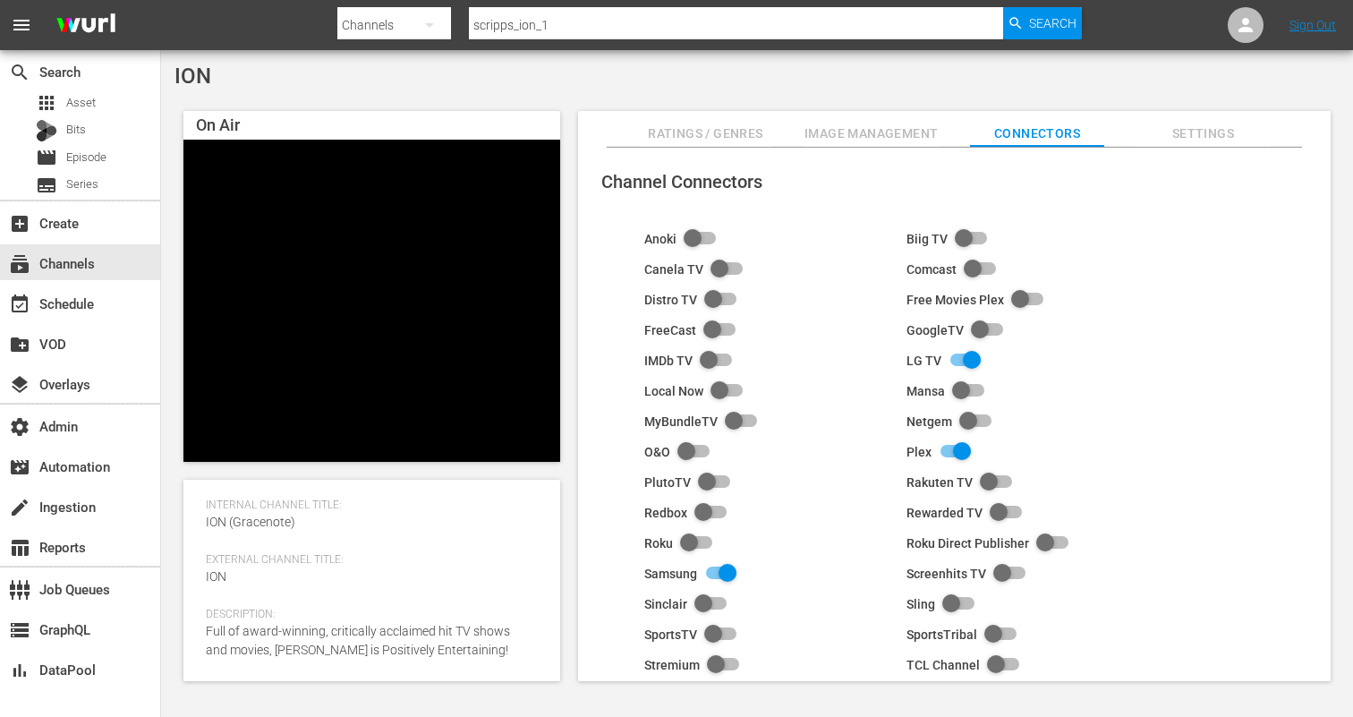
click at [1179, 148] on div "Channel Connectors Anoki Biig TV Canela TV Comcast Distro TV Free Movies Plex F…" at bounding box center [954, 415] width 752 height 534
click at [1184, 140] on span "Settings" at bounding box center [1202, 134] width 134 height 22
